Goal: Task Accomplishment & Management: Manage account settings

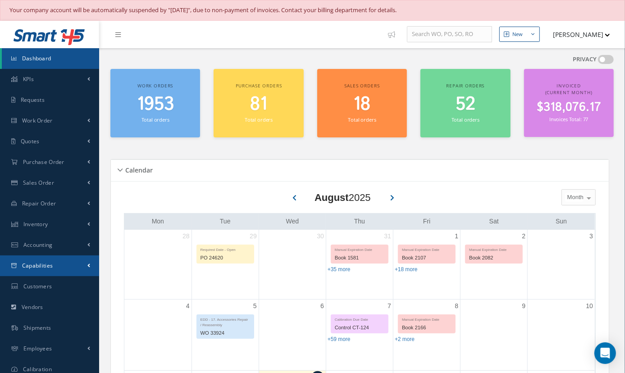
click at [57, 268] on link "Capabilities" at bounding box center [49, 266] width 99 height 21
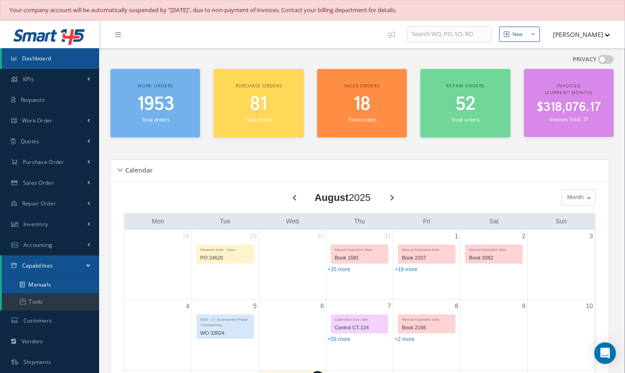
click at [52, 280] on link "Manuals" at bounding box center [50, 284] width 97 height 17
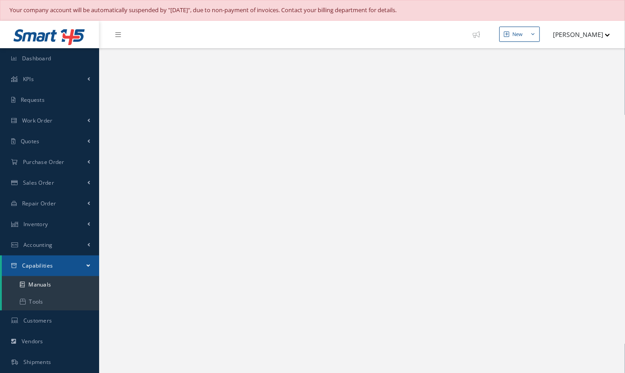
select select "25"
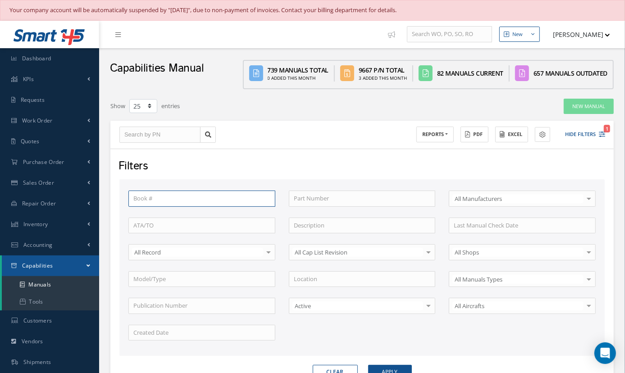
click at [199, 198] on input "text" at bounding box center [201, 199] width 147 height 16
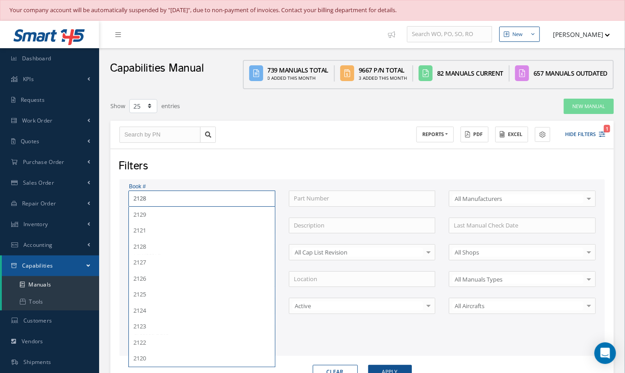
type input "2128"
click at [368, 365] on button "Apply" at bounding box center [390, 372] width 44 height 14
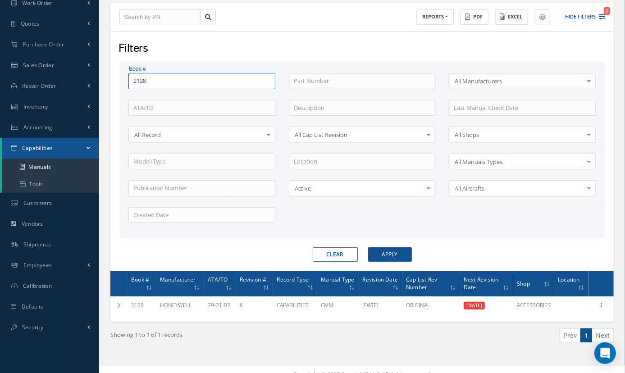
scroll to position [123, 0]
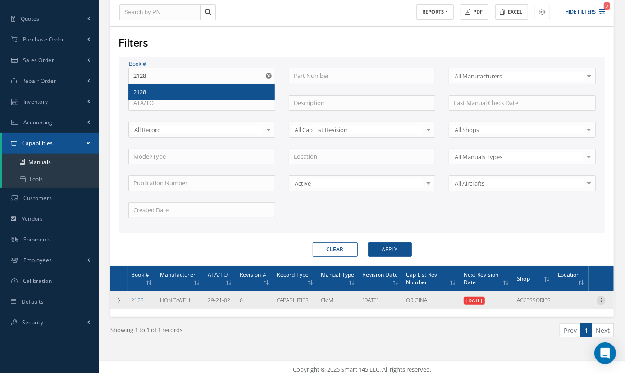
click at [601, 298] on icon at bounding box center [601, 299] width 9 height 7
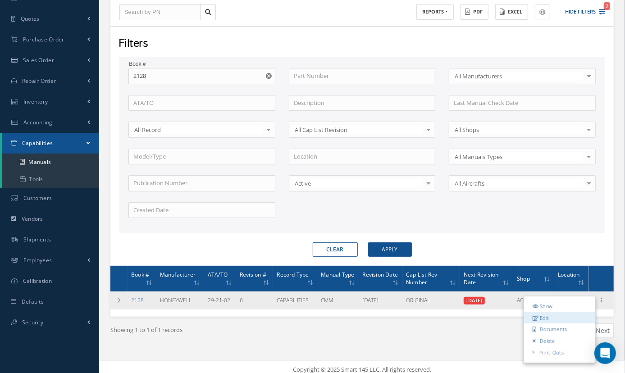
click at [545, 318] on link "Edit" at bounding box center [559, 318] width 71 height 12
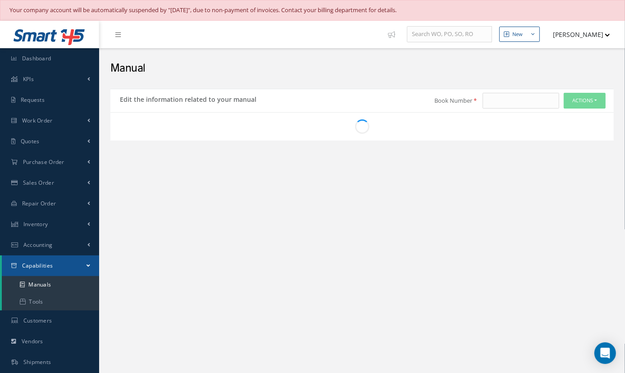
type input "2128"
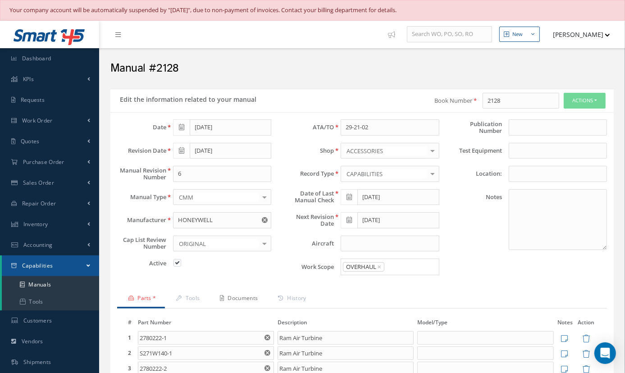
click at [244, 295] on link "Documents" at bounding box center [238, 299] width 58 height 19
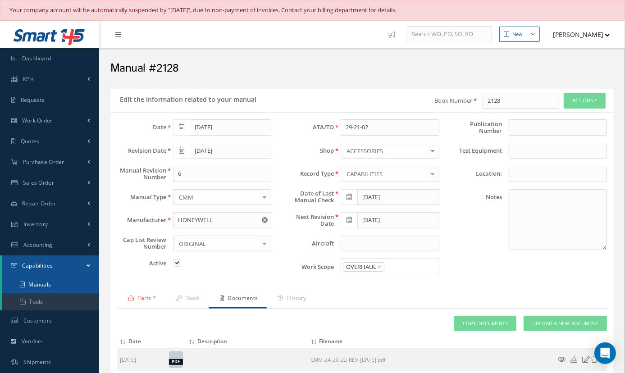
click at [35, 285] on link "Manuals" at bounding box center [50, 284] width 97 height 17
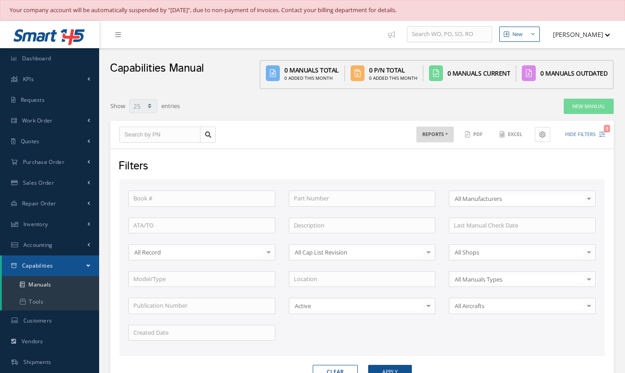
select select "25"
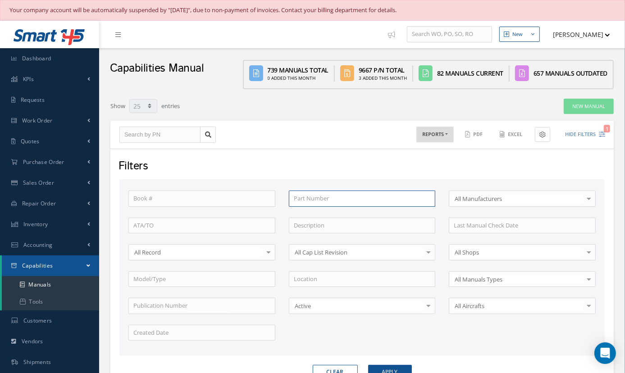
click at [317, 195] on input "text" at bounding box center [362, 199] width 147 height 16
type input "1"
type input "15"
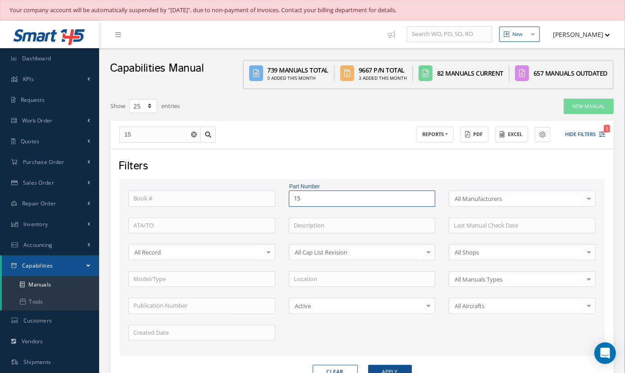
type input "155"
type input "1550"
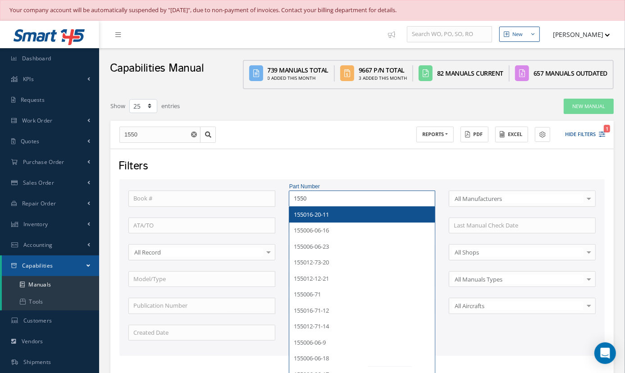
type input "15501"
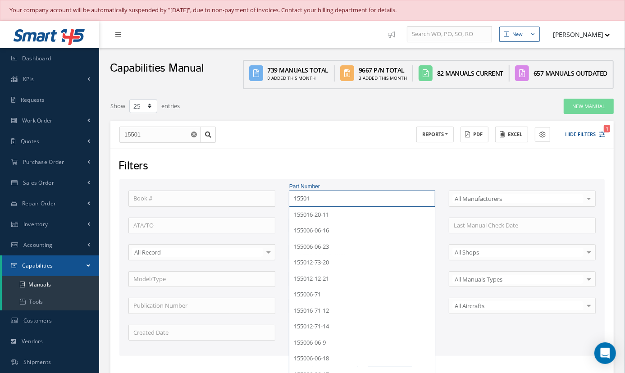
type input "155016"
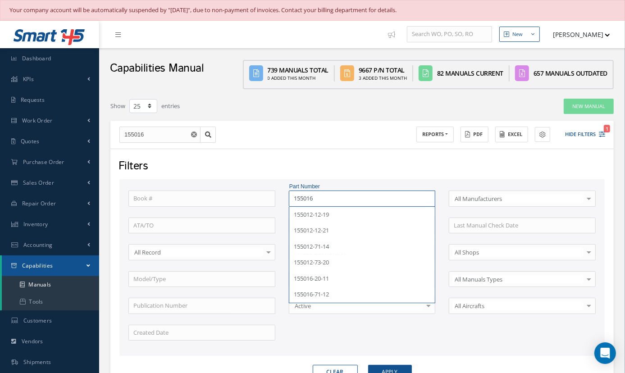
type input "155016-"
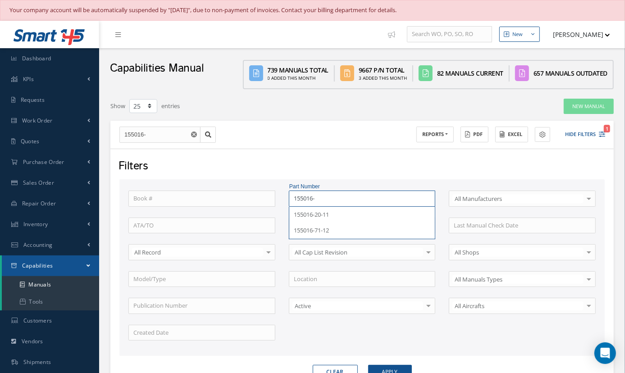
type input "155016-2"
type input "155016-20"
type input "155016-20-"
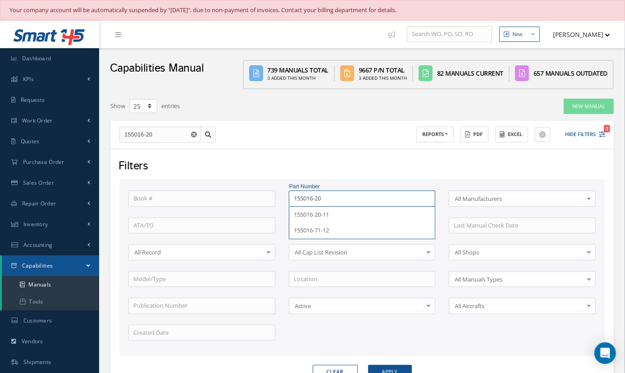
type input "155016-20-"
type input "155016-20-1"
type input "155016-20-11"
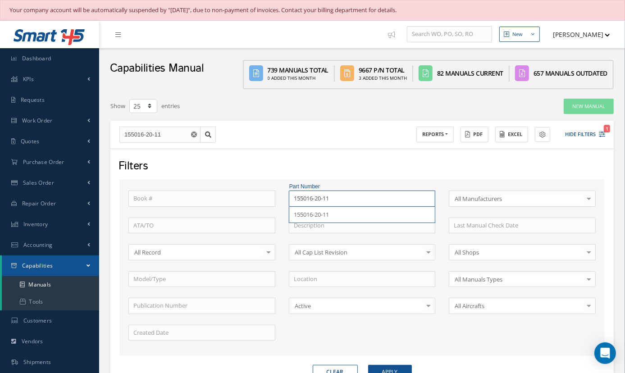
click at [368, 365] on button "Apply" at bounding box center [390, 372] width 44 height 14
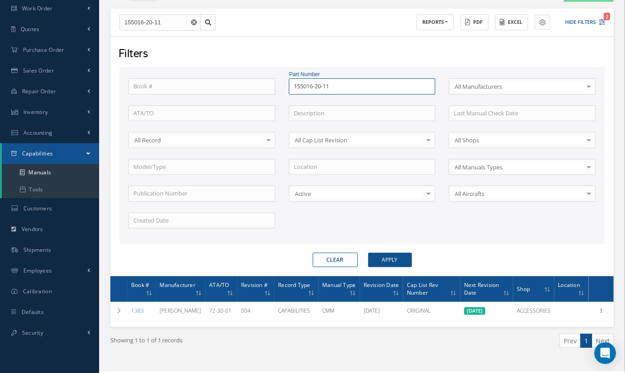
scroll to position [123, 0]
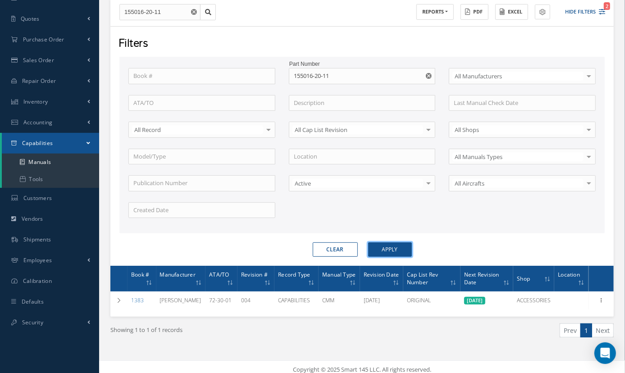
click at [381, 247] on button "Apply" at bounding box center [390, 250] width 44 height 14
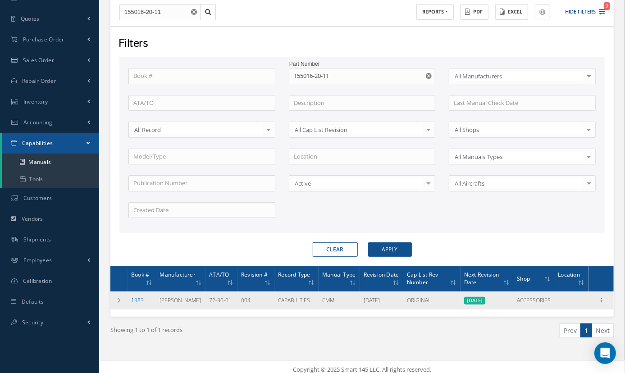
click at [142, 301] on link "1383" at bounding box center [137, 301] width 13 height 8
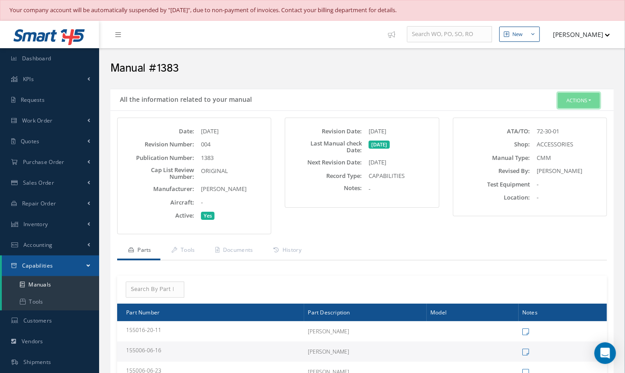
click at [583, 96] on button "Actions" at bounding box center [579, 101] width 42 height 16
click at [549, 116] on link "Edit" at bounding box center [565, 117] width 72 height 12
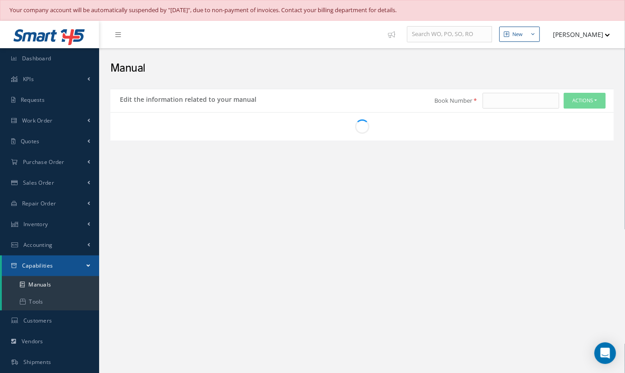
type input "1383"
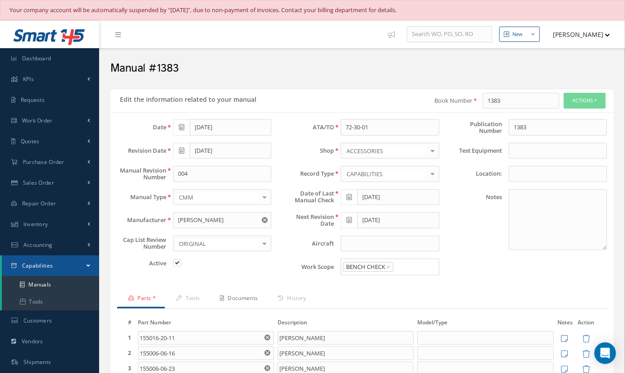
click at [259, 295] on link "Documents" at bounding box center [238, 299] width 58 height 19
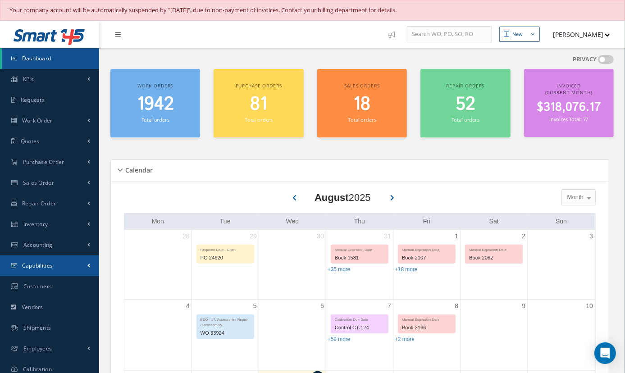
click at [22, 266] on span "Capabilities" at bounding box center [37, 266] width 31 height 8
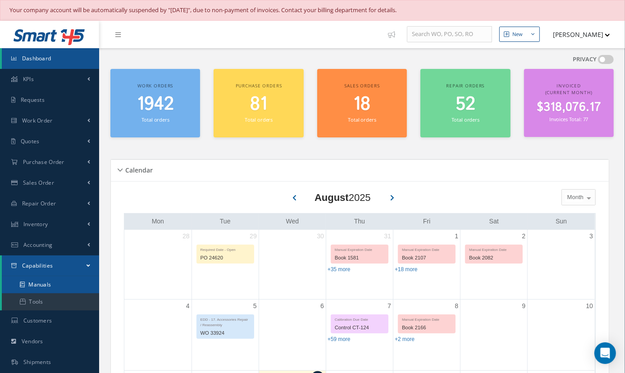
click at [28, 280] on link "Manuals" at bounding box center [50, 284] width 97 height 17
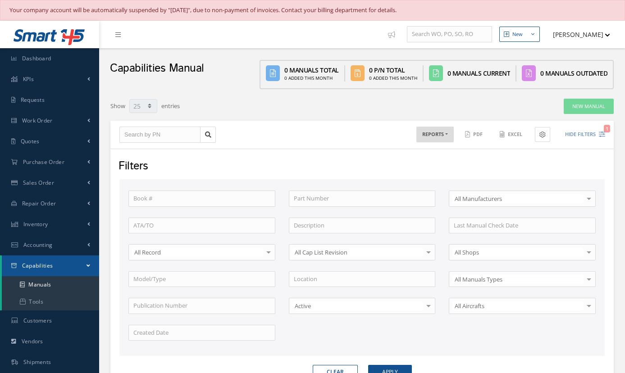
select select "25"
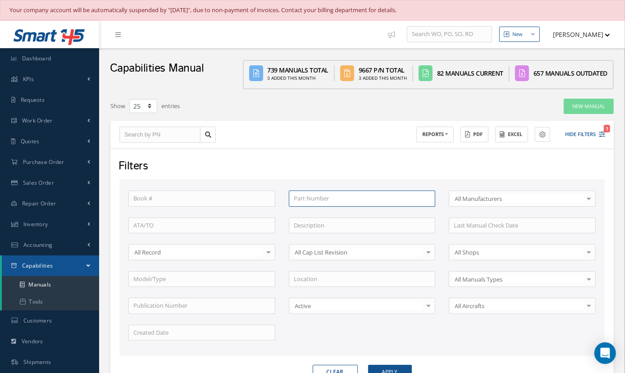
click at [315, 193] on input "text" at bounding box center [362, 199] width 147 height 16
type input "1"
type input "15"
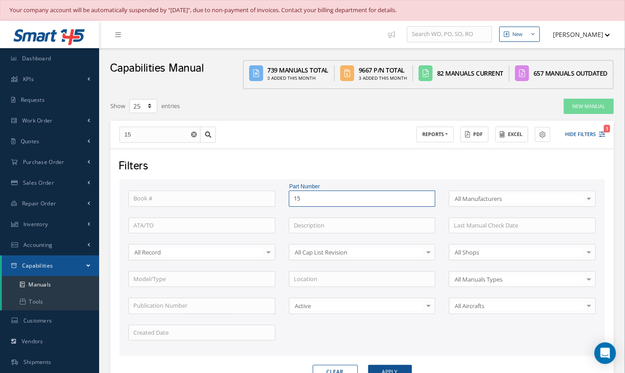
type input "155"
type input "1550"
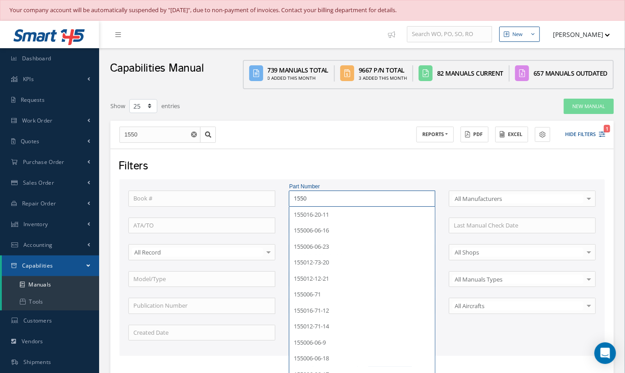
type input "15501"
type input "155016"
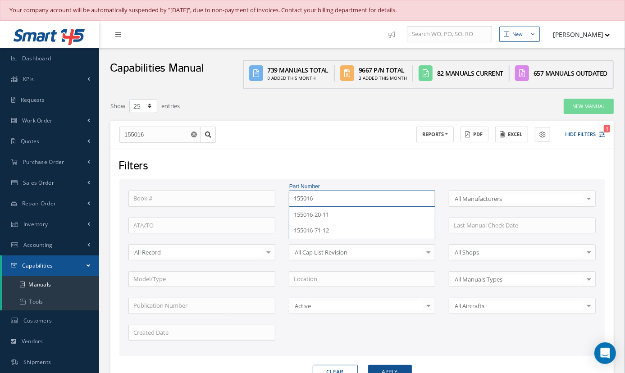
type input "155016-"
type input "155016-2"
type input "155016-20"
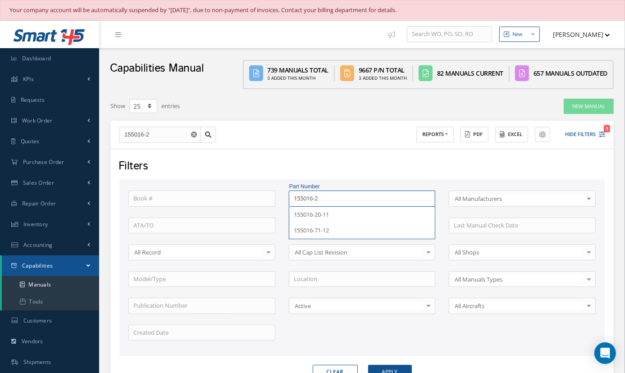
type input "155016-20"
type input "155016-20-"
type input "155016-20-1"
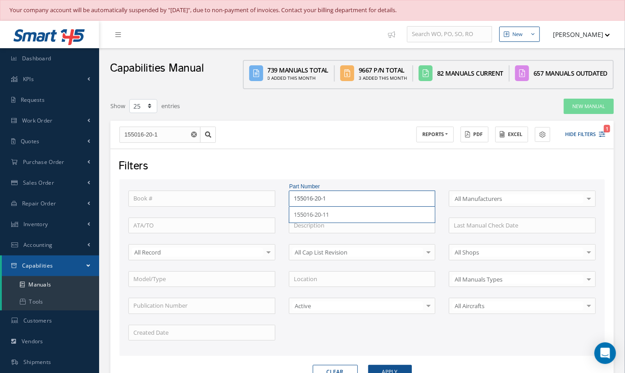
type input "155016-20-11"
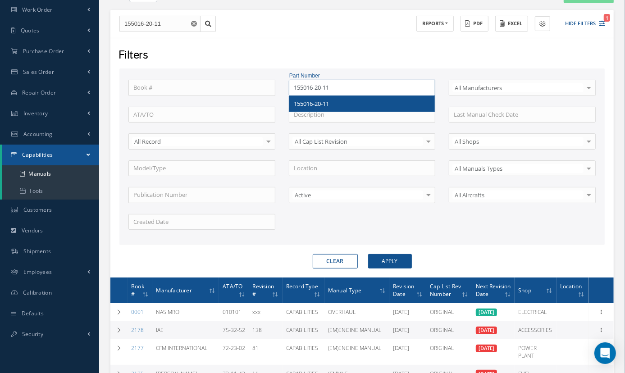
scroll to position [123, 0]
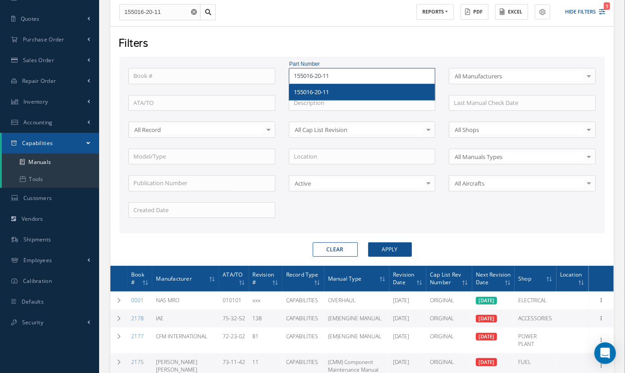
type input "155016-20-11"
click at [385, 247] on button "Apply" at bounding box center [390, 250] width 44 height 14
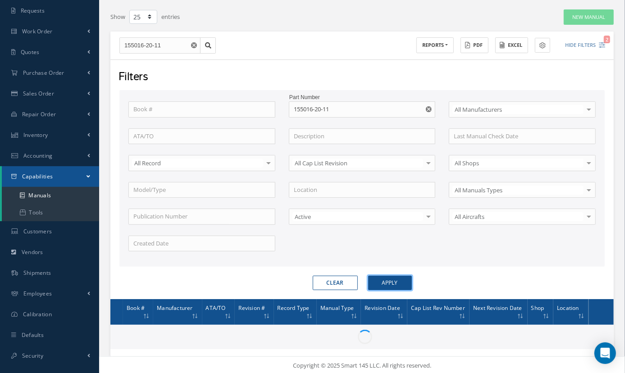
scroll to position [123, 0]
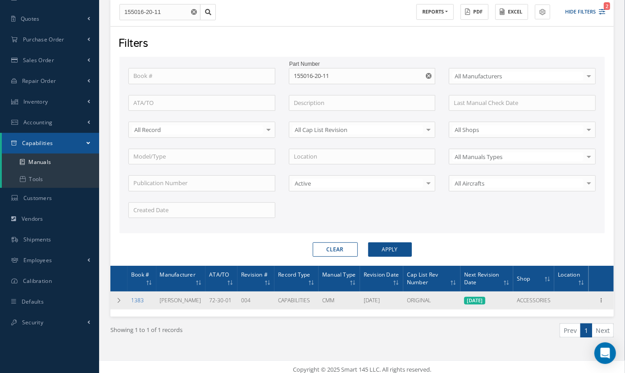
click at [138, 300] on link "1383" at bounding box center [137, 301] width 13 height 8
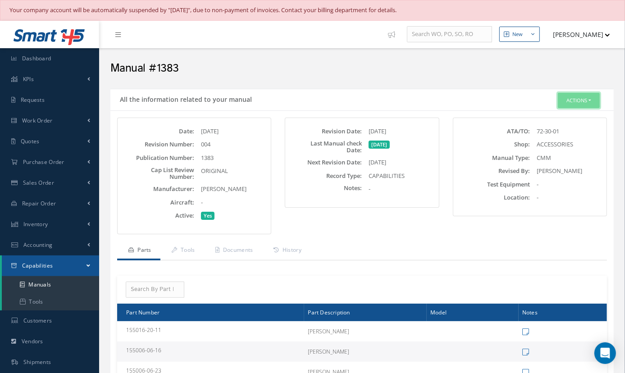
click at [573, 100] on button "Actions" at bounding box center [579, 101] width 42 height 16
click at [553, 115] on link "Edit" at bounding box center [565, 117] width 72 height 12
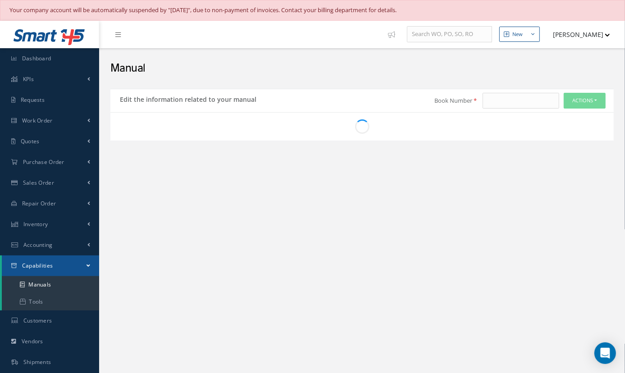
type input "1383"
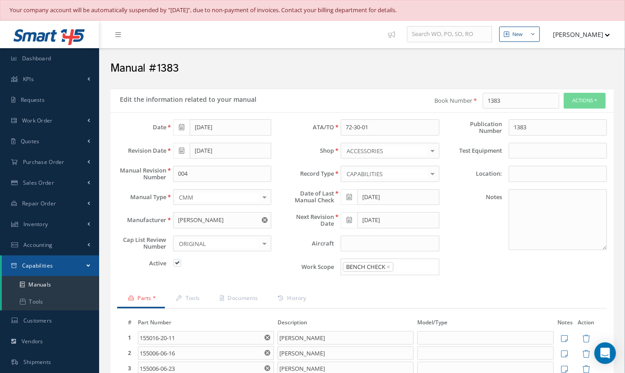
click at [181, 260] on label at bounding box center [182, 263] width 2 height 8
click at [178, 261] on input "checkbox" at bounding box center [178, 264] width 6 height 6
checkbox input "false"
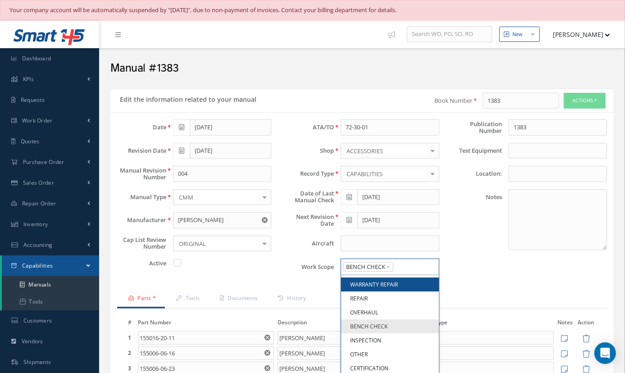
click at [416, 270] on input "Search for option" at bounding box center [414, 266] width 40 height 9
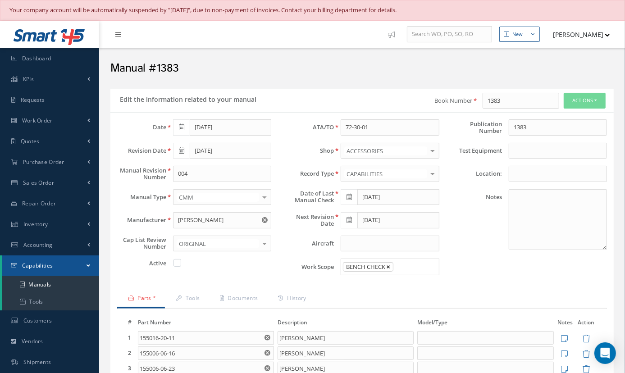
click at [388, 266] on span "×" at bounding box center [388, 267] width 4 height 10
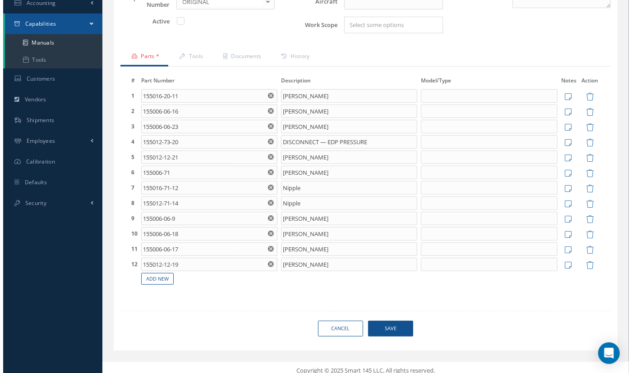
scroll to position [247, 0]
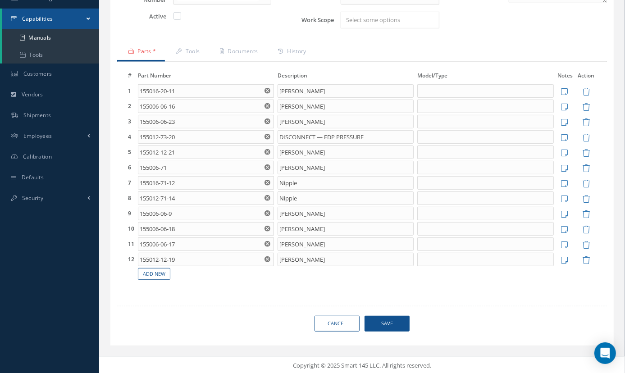
click at [390, 320] on span "Save" at bounding box center [387, 324] width 45 height 16
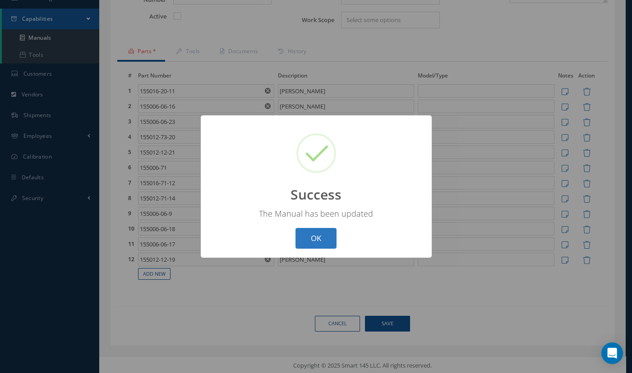
click at [306, 243] on button "OK" at bounding box center [315, 238] width 41 height 21
select select "25"
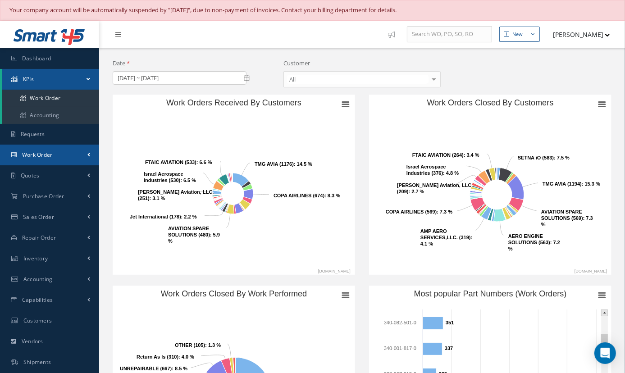
click at [37, 153] on span "Work Order" at bounding box center [37, 155] width 31 height 8
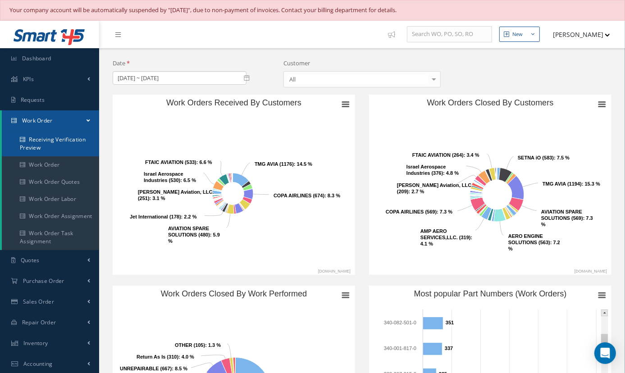
click at [38, 142] on link "Receiving Verification Preview" at bounding box center [50, 143] width 97 height 25
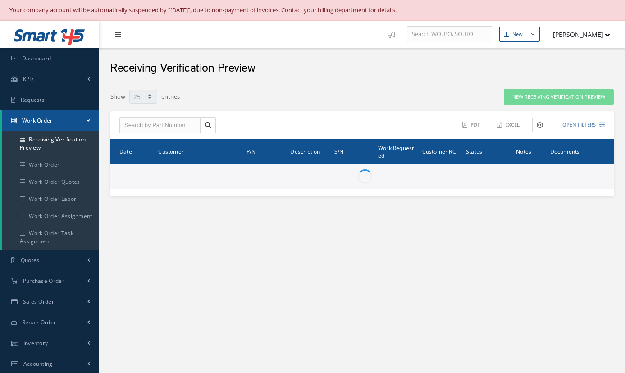
select select "25"
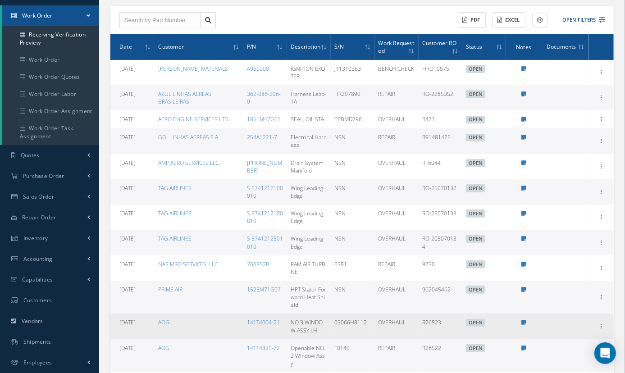
scroll to position [87, 0]
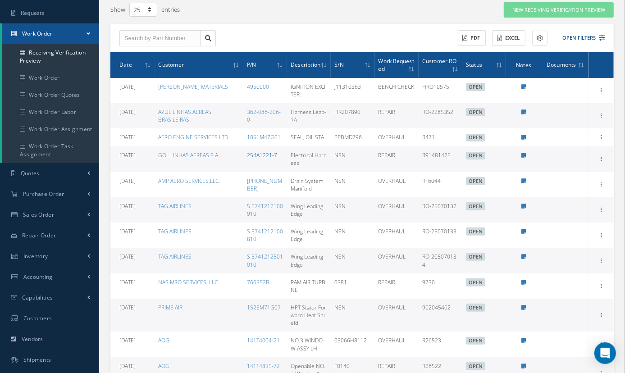
click at [251, 156] on link "254A1221-7" at bounding box center [262, 155] width 30 height 8
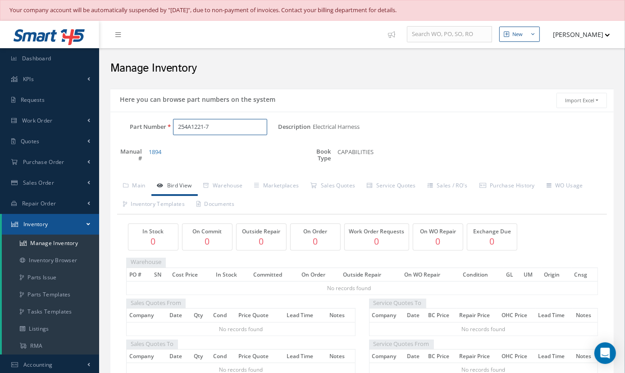
drag, startPoint x: 218, startPoint y: 126, endPoint x: 172, endPoint y: 126, distance: 45.5
click at [172, 126] on div "254A1221-7" at bounding box center [222, 127] width 112 height 16
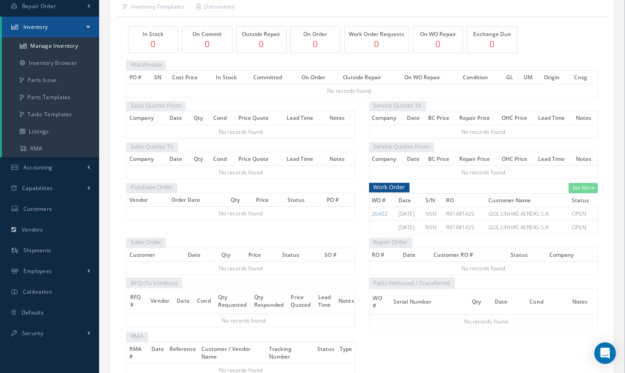
scroll to position [205, 0]
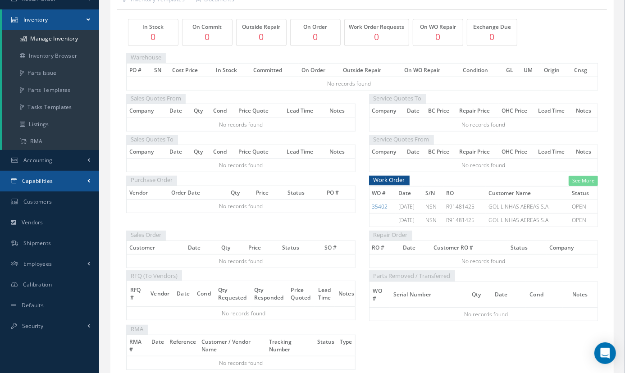
click at [47, 182] on span "Capabilities" at bounding box center [37, 181] width 31 height 8
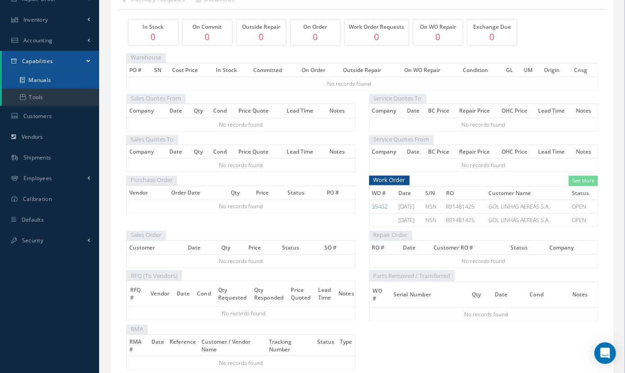
click at [47, 78] on link "Manuals" at bounding box center [50, 80] width 97 height 17
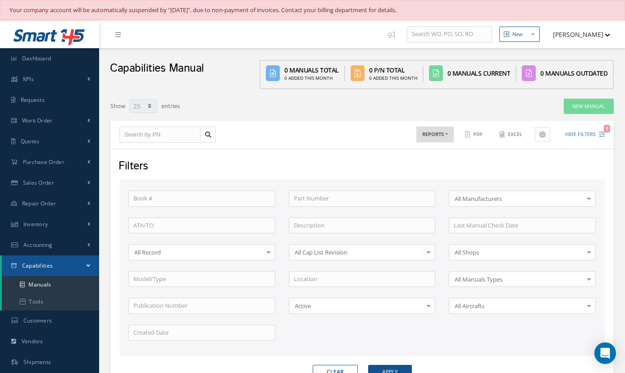
select select "25"
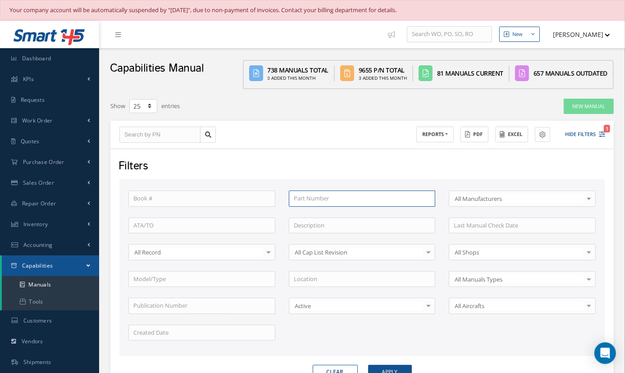
click at [331, 191] on input "text" at bounding box center [362, 199] width 147 height 16
paste input "254A1221-7"
type input "254A1221-7"
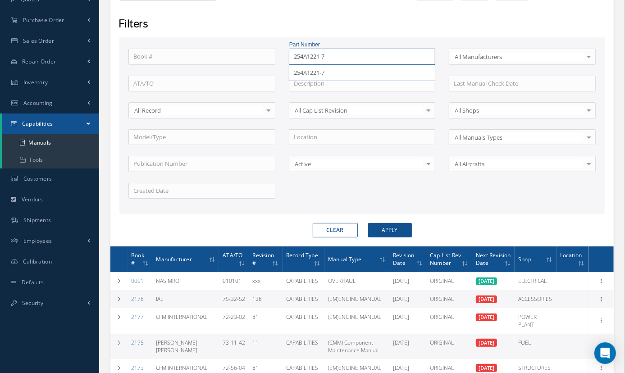
scroll to position [164, 0]
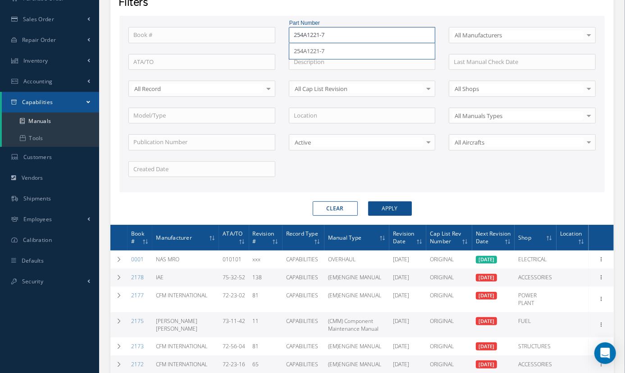
type input "254A1221-7"
click at [392, 207] on button "Apply" at bounding box center [390, 209] width 44 height 14
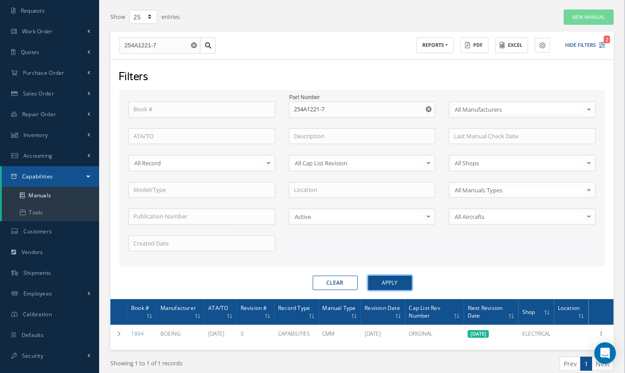
scroll to position [127, 0]
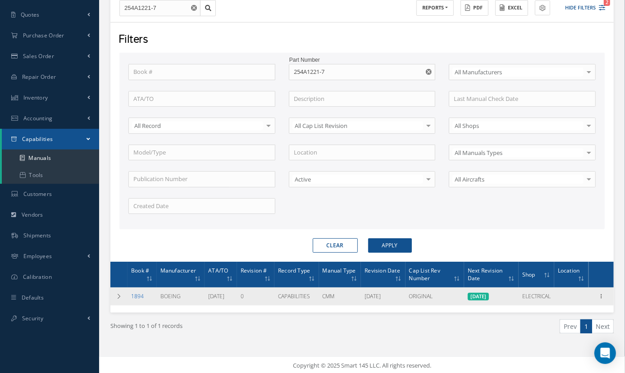
click at [141, 296] on link "1894" at bounding box center [137, 297] width 13 height 8
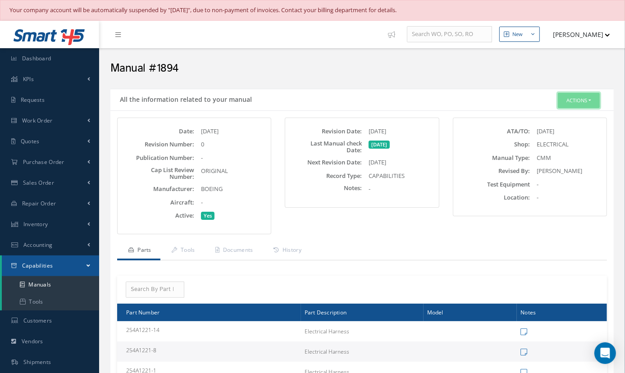
click at [573, 96] on button "Actions" at bounding box center [579, 101] width 42 height 16
click at [554, 113] on link "Edit" at bounding box center [565, 117] width 72 height 12
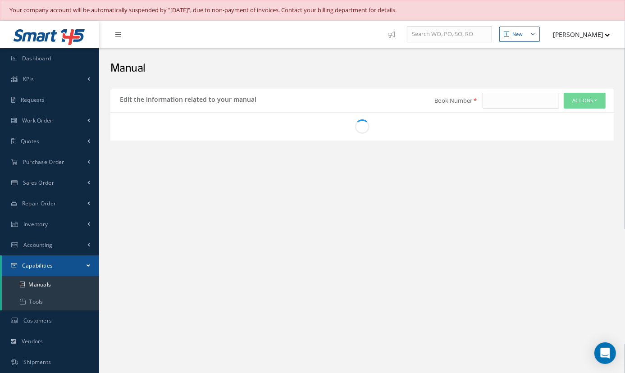
type input "1894"
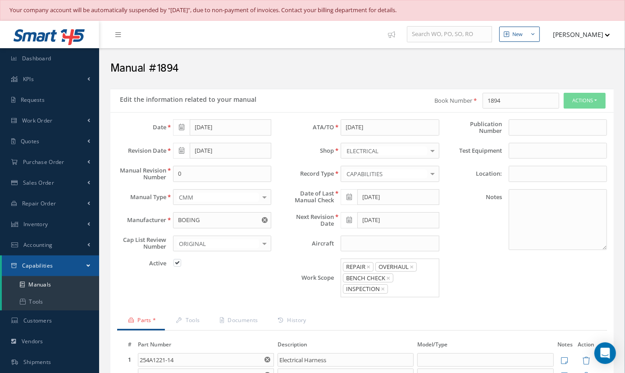
click at [180, 149] on icon at bounding box center [181, 150] width 5 height 6
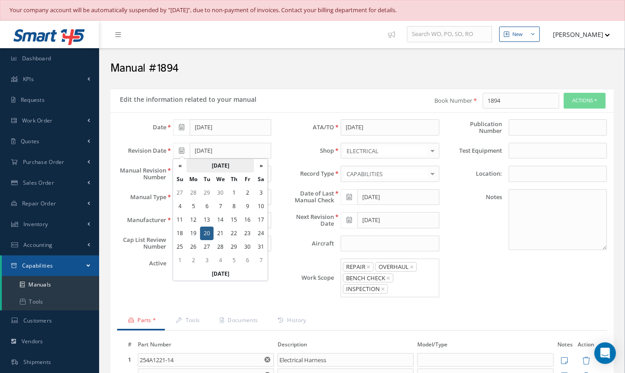
click at [238, 166] on th "[DATE]" at bounding box center [221, 166] width 68 height 14
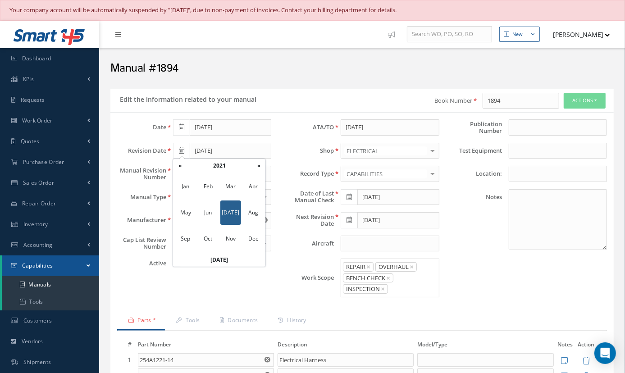
click at [238, 166] on th "2021" at bounding box center [219, 166] width 65 height 14
click at [193, 211] on span "2023" at bounding box center [185, 213] width 21 height 24
click at [234, 238] on span "Nov" at bounding box center [230, 239] width 21 height 24
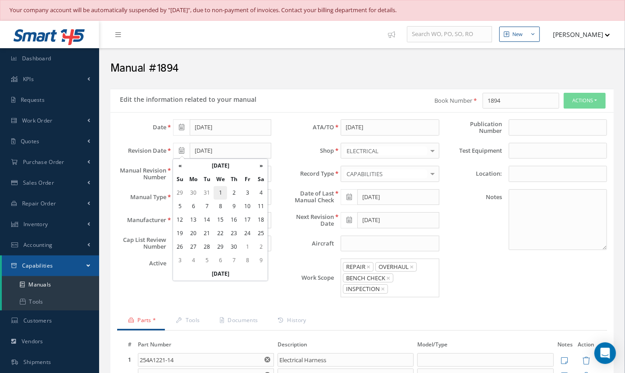
click at [222, 191] on td "1" at bounding box center [221, 193] width 14 height 14
type input "11/01/2023"
drag, startPoint x: 193, startPoint y: 174, endPoint x: 144, endPoint y: 177, distance: 48.8
click at [146, 176] on div "Manual Revision Number 0" at bounding box center [194, 174] width 168 height 16
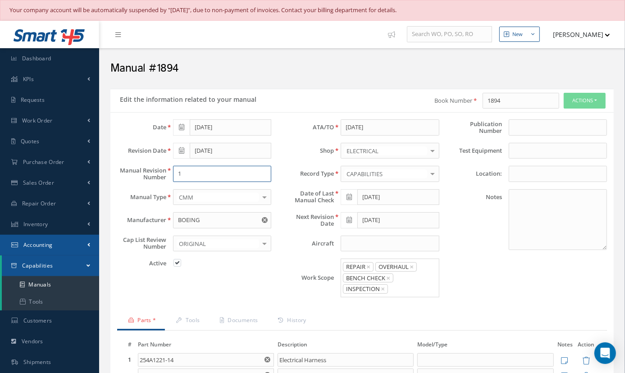
type input "1"
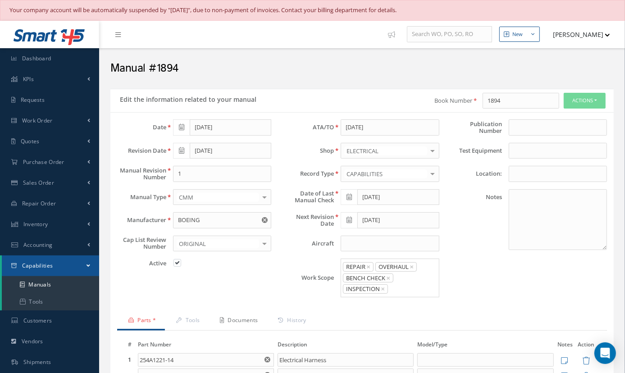
click at [248, 319] on link "Documents" at bounding box center [238, 321] width 58 height 19
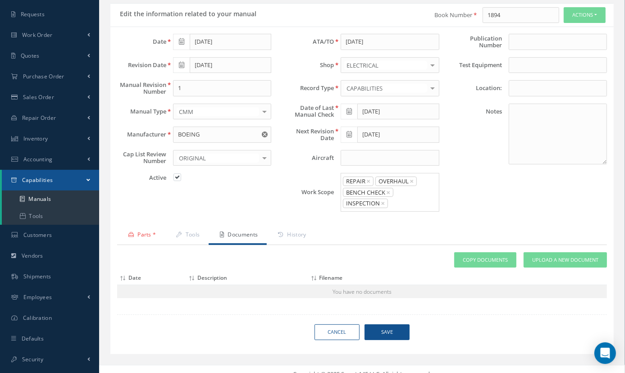
scroll to position [94, 0]
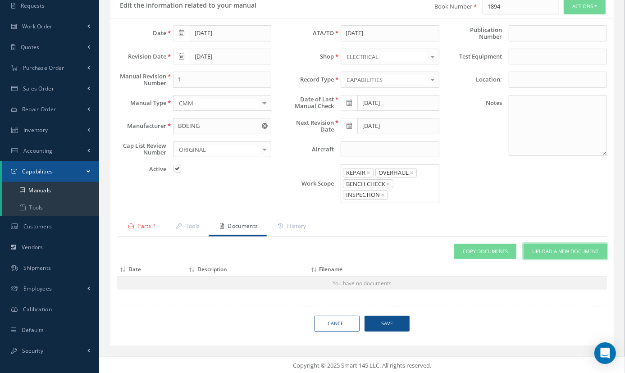
click at [553, 252] on span "Upload a New Document" at bounding box center [565, 252] width 66 height 8
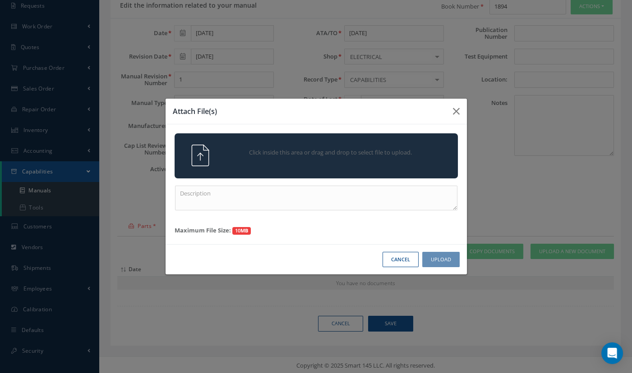
click at [261, 174] on div "Click inside this area or drag and drop to select file to upload." at bounding box center [315, 155] width 283 height 45
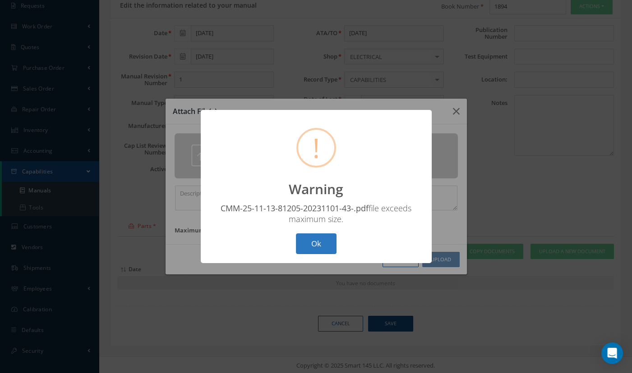
click at [311, 243] on button "Ok" at bounding box center [316, 244] width 41 height 21
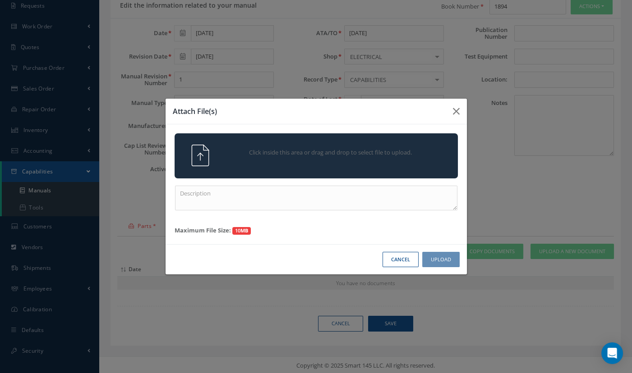
click at [342, 160] on div "Click inside this area or drag and drop to select file to upload." at bounding box center [328, 154] width 223 height 18
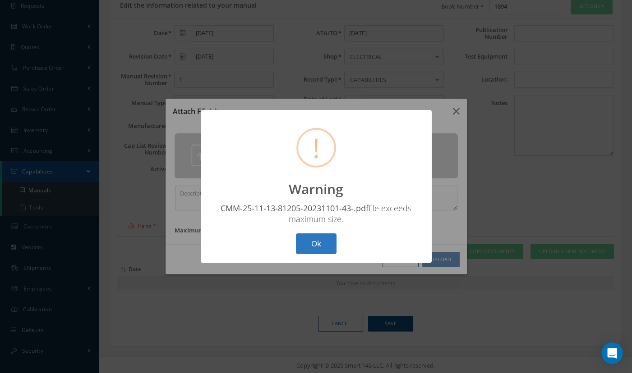
click at [323, 248] on button "Ok" at bounding box center [316, 244] width 41 height 21
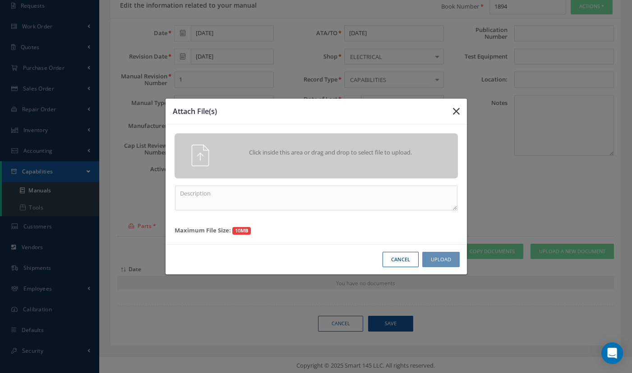
click at [455, 112] on icon "button" at bounding box center [456, 111] width 7 height 11
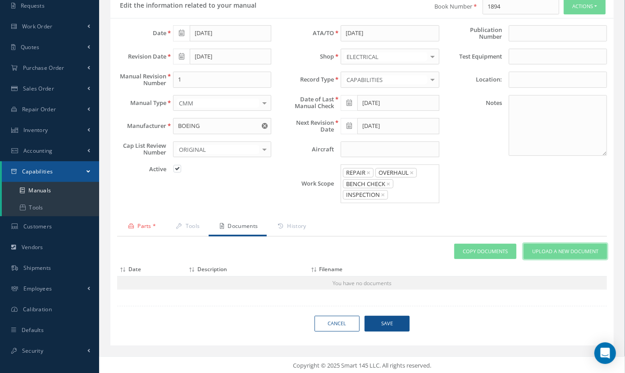
click at [544, 244] on link "Upload a New Document" at bounding box center [565, 252] width 83 height 16
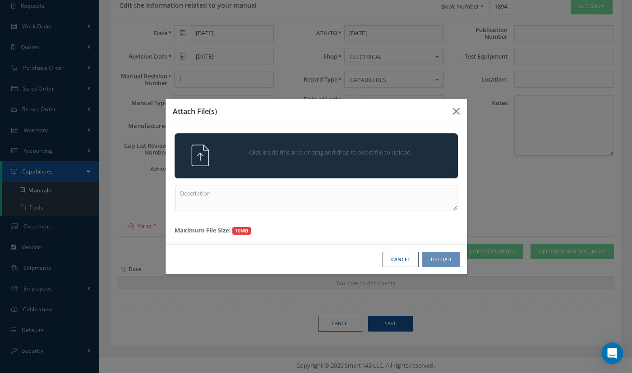
click at [256, 157] on div "Click inside this area or drag and drop to select file to upload." at bounding box center [328, 154] width 223 height 18
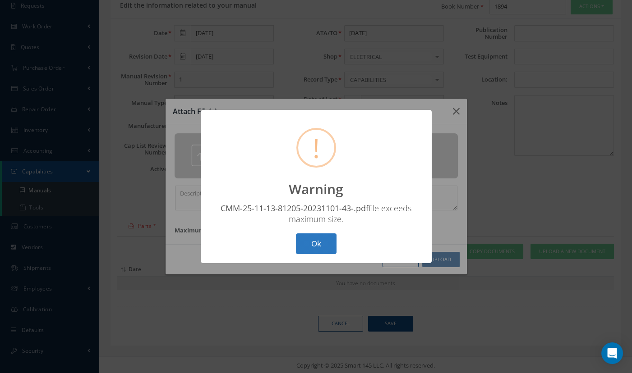
click at [320, 249] on button "Ok" at bounding box center [316, 244] width 41 height 21
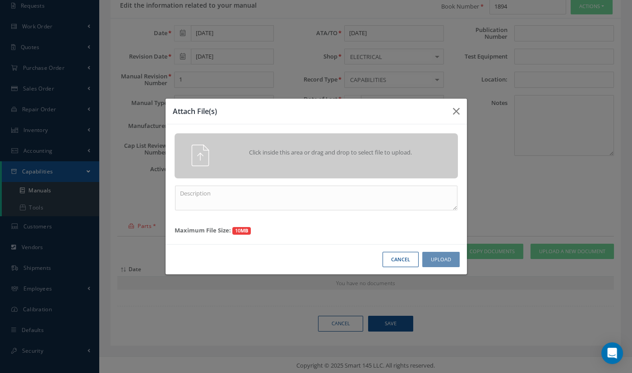
click at [401, 261] on button "Cancel" at bounding box center [400, 260] width 36 height 16
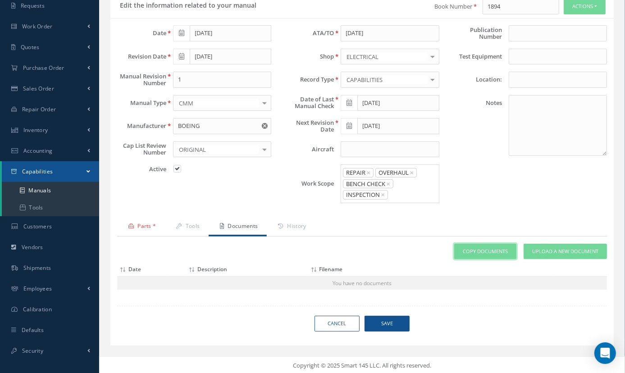
click at [485, 251] on link "Copy Documents" at bounding box center [485, 252] width 62 height 16
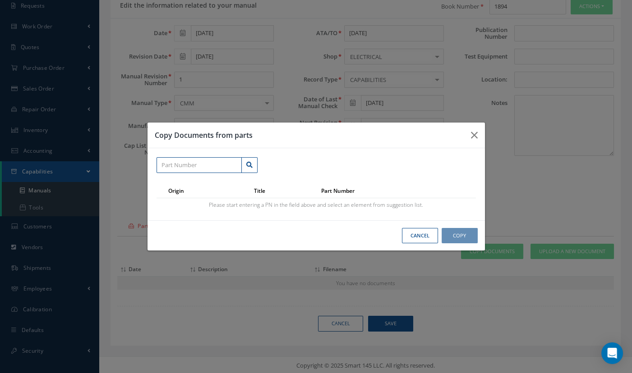
click at [202, 165] on input "text" at bounding box center [198, 165] width 85 height 16
click at [381, 208] on td "Please start entering a PN in the field above and select an element from sugges…" at bounding box center [315, 205] width 319 height 14
click at [473, 134] on icon "button" at bounding box center [474, 135] width 7 height 11
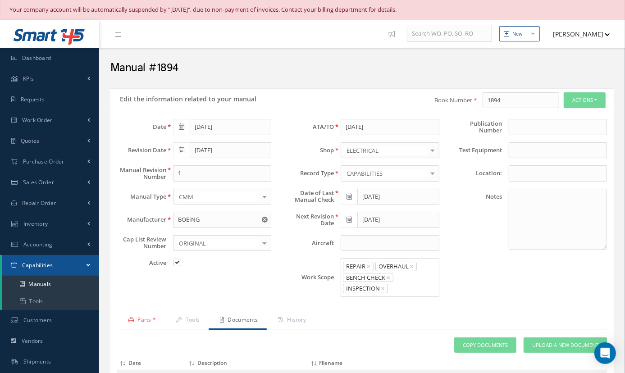
scroll to position [0, 0]
click at [308, 318] on link "History" at bounding box center [291, 321] width 48 height 19
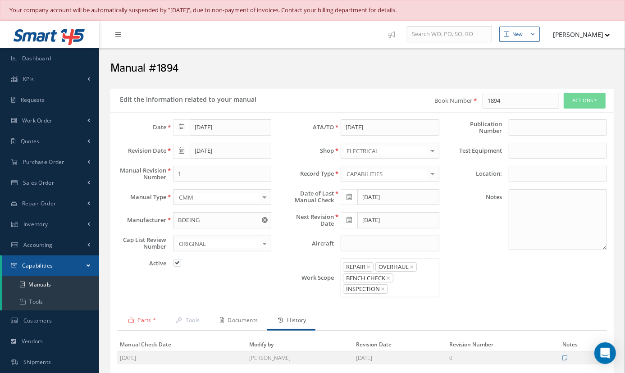
click at [225, 322] on link "Documents" at bounding box center [238, 321] width 58 height 19
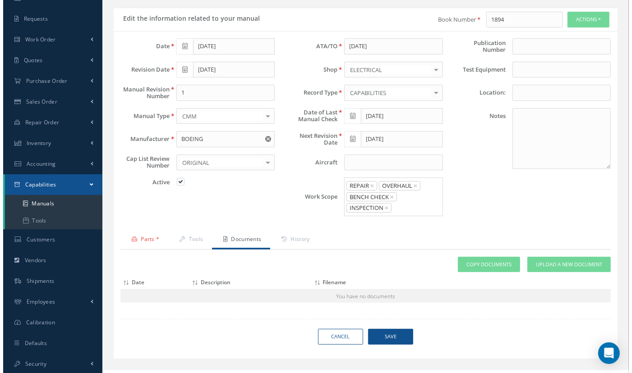
scroll to position [82, 0]
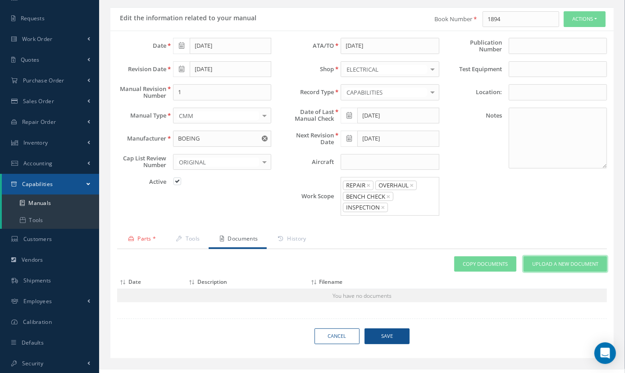
click at [566, 257] on link "Upload a New Document" at bounding box center [565, 265] width 83 height 16
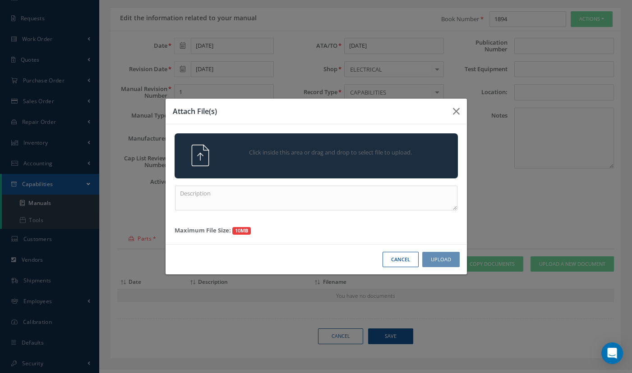
click at [252, 167] on div "Click inside this area or drag and drop to select file to upload." at bounding box center [315, 155] width 283 height 45
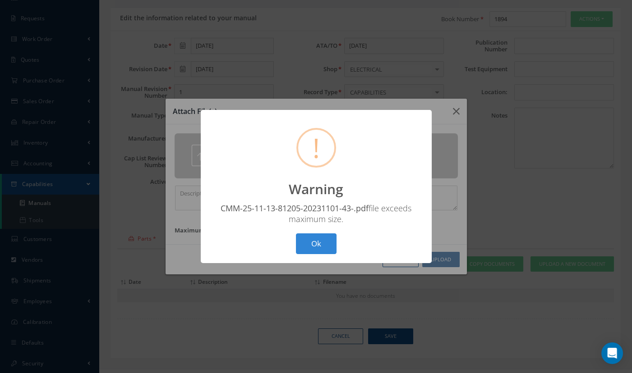
click at [312, 246] on button "Ok" at bounding box center [316, 244] width 41 height 21
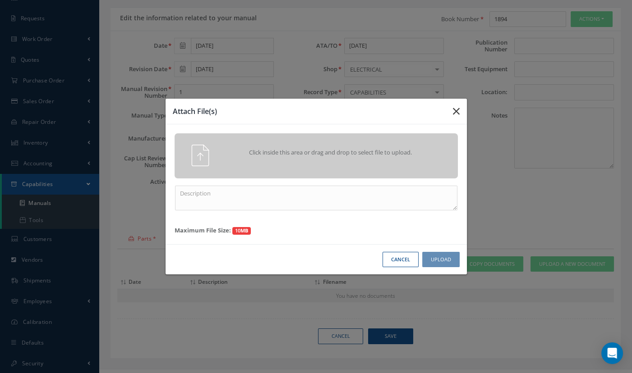
click at [458, 114] on icon "button" at bounding box center [456, 111] width 7 height 11
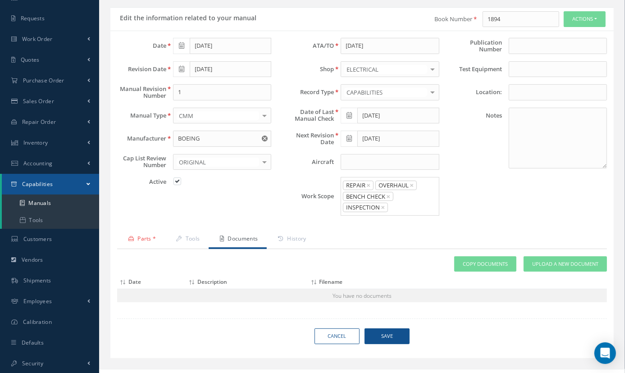
click at [388, 333] on span "Save" at bounding box center [387, 337] width 45 height 16
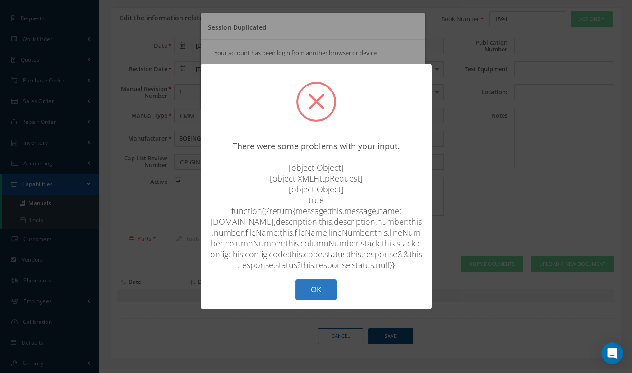
click at [317, 298] on button "OK" at bounding box center [315, 290] width 41 height 21
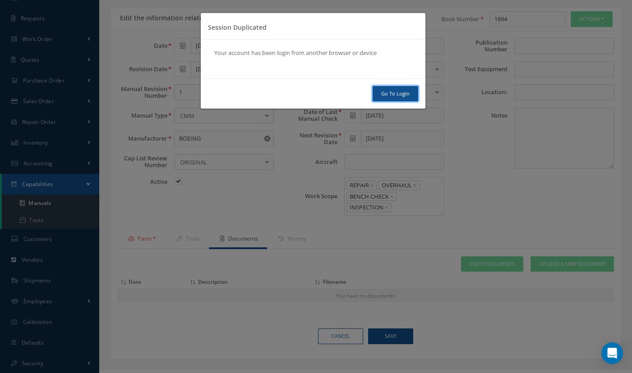
click at [388, 98] on link "Go To Login" at bounding box center [395, 94] width 46 height 16
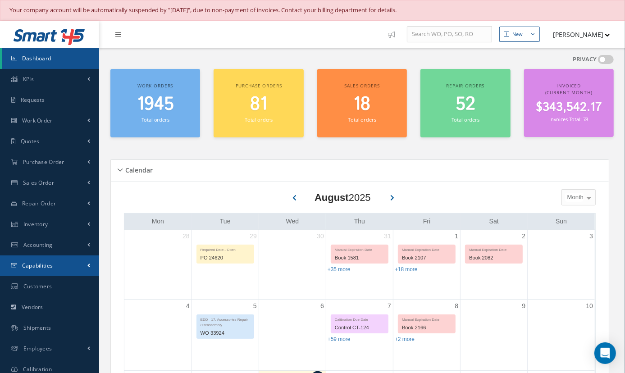
click at [27, 264] on span "Capabilities" at bounding box center [37, 266] width 31 height 8
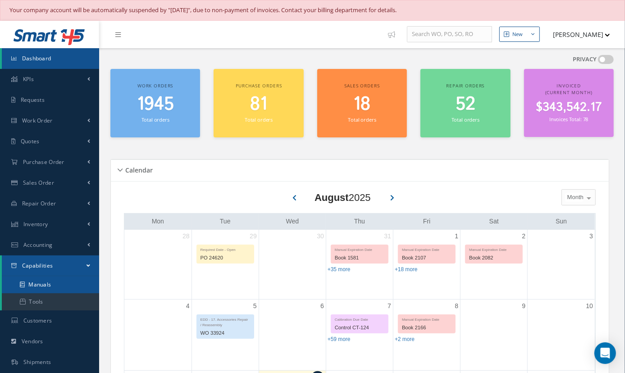
click at [59, 284] on link "Manuals" at bounding box center [50, 284] width 97 height 17
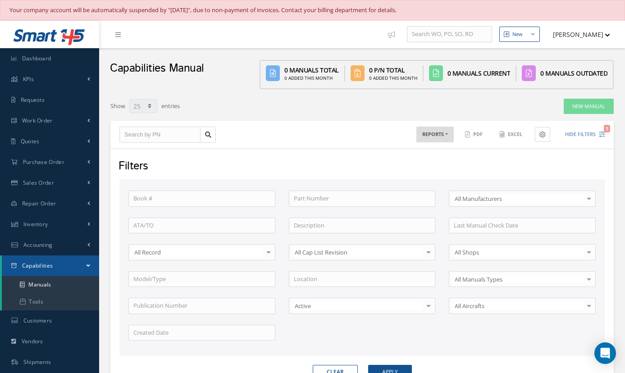
select select "25"
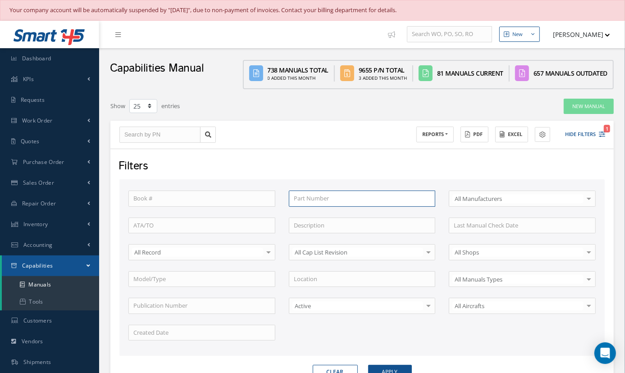
click at [311, 198] on input "text" at bounding box center [362, 199] width 147 height 16
type input "7"
type input "76"
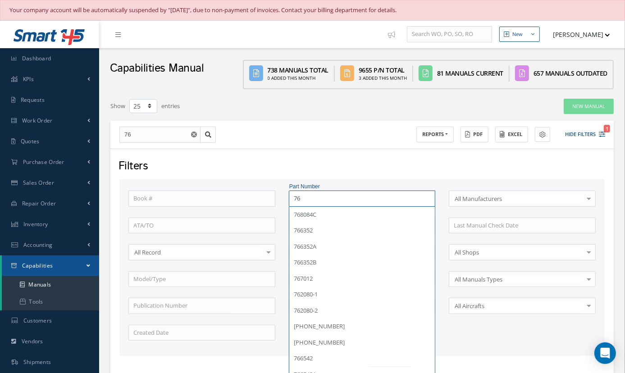
type input "767"
type input "7670"
type input "76701"
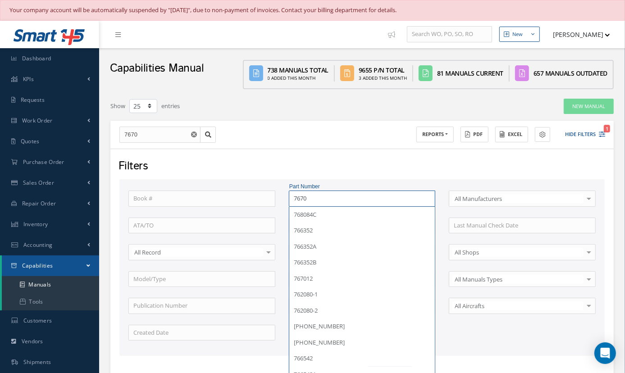
type input "76701"
type input "767012"
click at [368, 365] on button "Apply" at bounding box center [390, 372] width 44 height 14
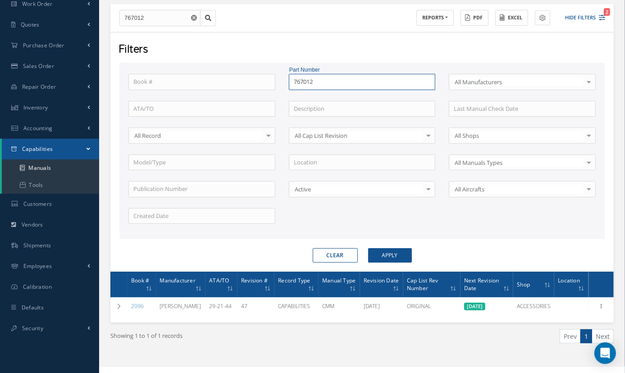
scroll to position [127, 0]
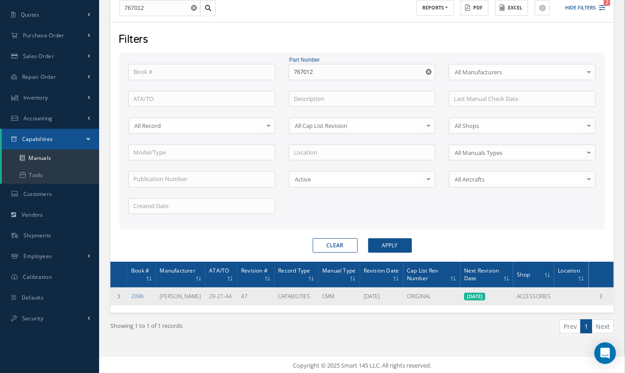
click at [135, 294] on link "2096" at bounding box center [137, 297] width 13 height 8
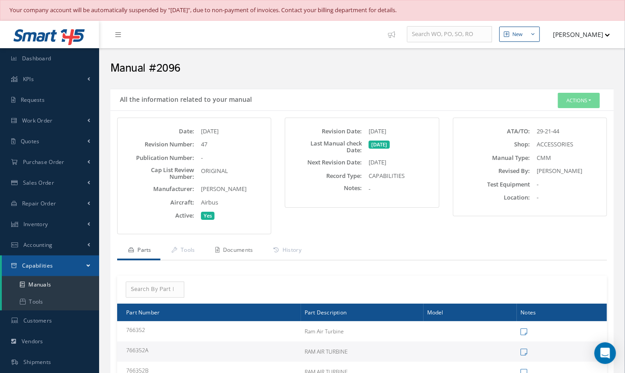
click at [241, 248] on link "Documents" at bounding box center [233, 251] width 58 height 19
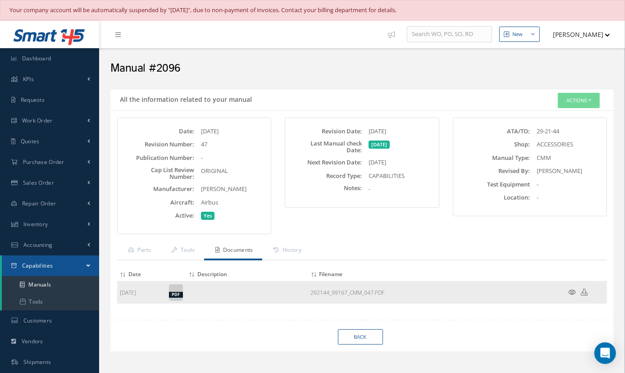
click at [338, 294] on link "292144_99167_CMM_047.PDF" at bounding box center [348, 293] width 74 height 8
click at [577, 292] on td at bounding box center [580, 292] width 54 height 23
click at [572, 292] on icon at bounding box center [573, 292] width 8 height 7
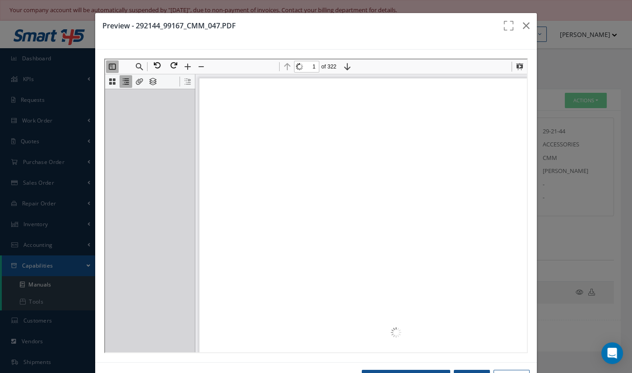
scroll to position [4, 0]
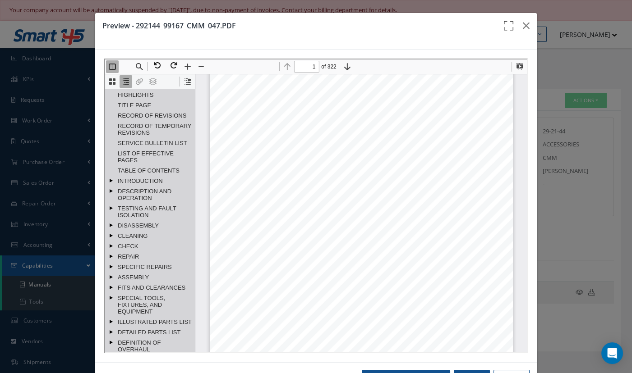
click at [502, 26] on icon "button" at bounding box center [509, 31] width 14 height 22
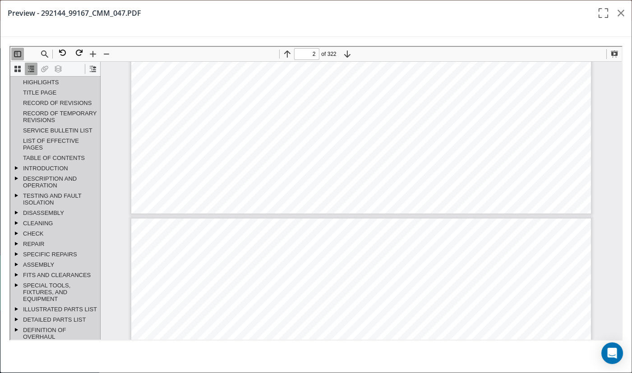
type input "3"
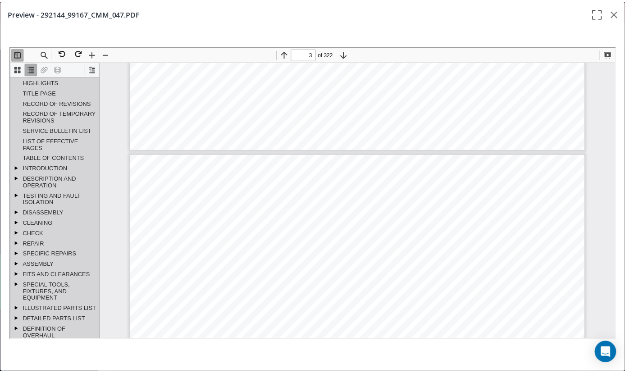
scroll to position [1357, 0]
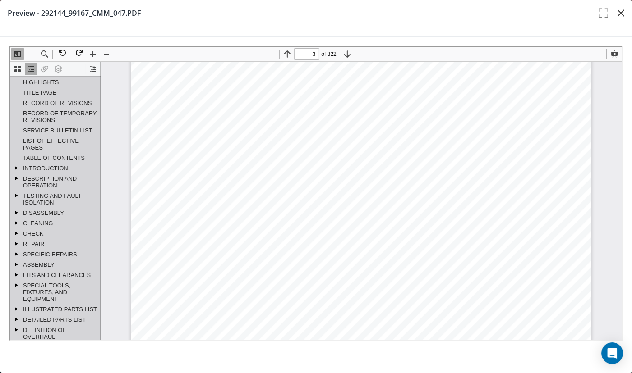
click at [619, 11] on icon "button" at bounding box center [620, 13] width 7 height 11
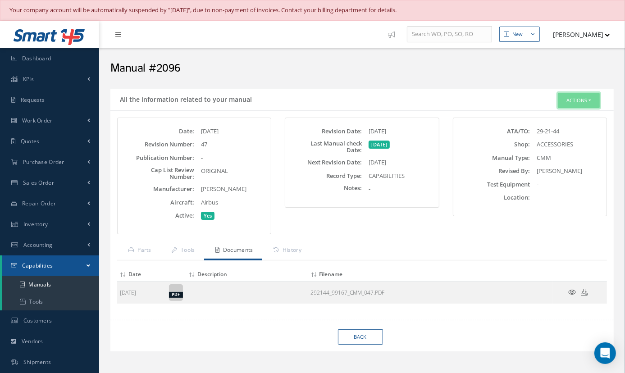
click at [580, 99] on button "Actions" at bounding box center [579, 101] width 42 height 16
click at [560, 115] on link "Edit" at bounding box center [565, 117] width 72 height 12
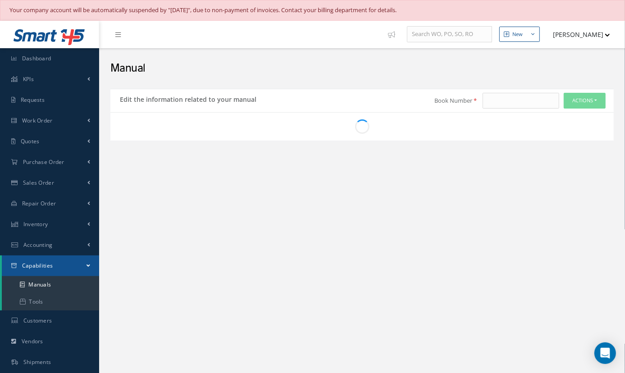
type input "2096"
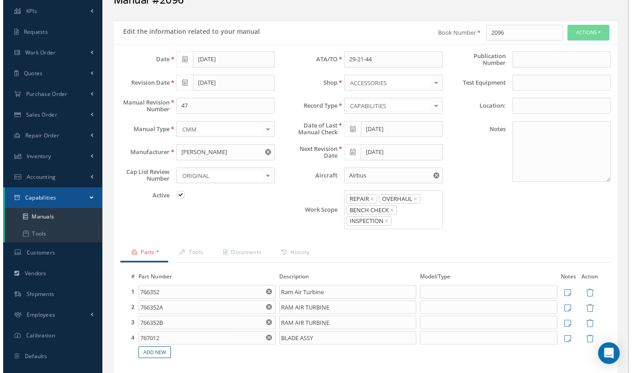
scroll to position [146, 0]
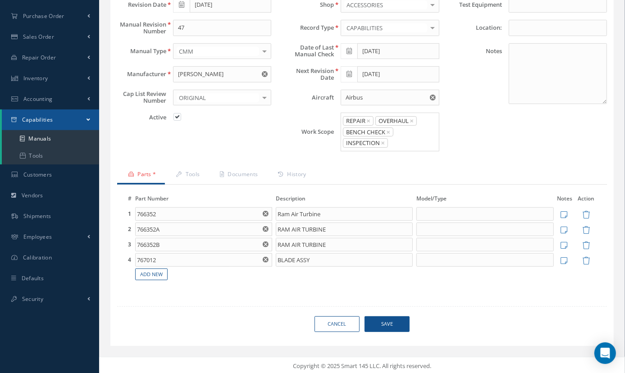
click at [387, 328] on span "Save" at bounding box center [387, 324] width 45 height 16
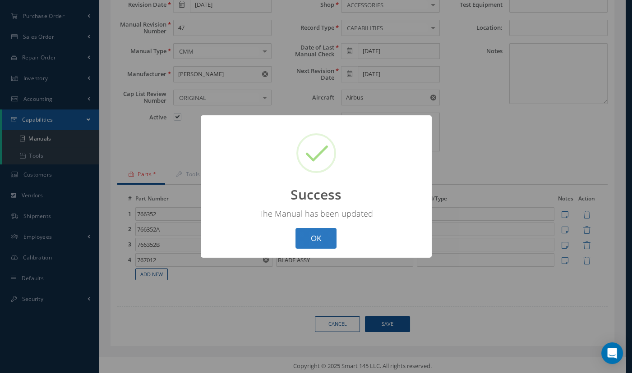
click at [325, 239] on button "OK" at bounding box center [315, 238] width 41 height 21
select select "25"
